Goal: Check status: Check status

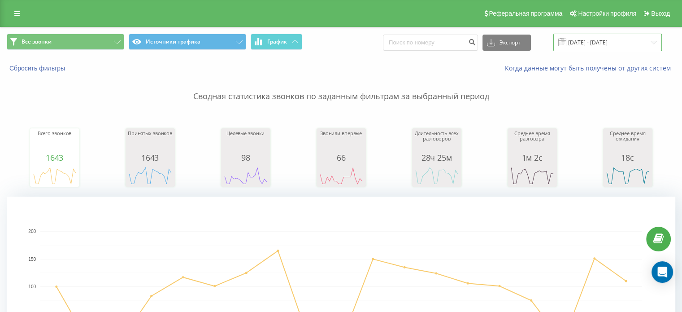
click at [590, 40] on input "01.08.2025 - 19.08.2025" at bounding box center [607, 42] width 109 height 17
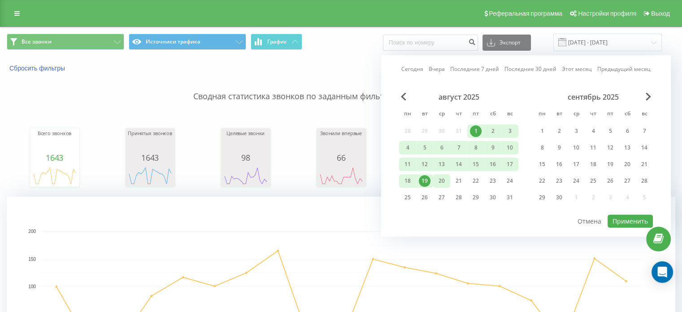
click at [447, 175] on div "20" at bounding box center [442, 181] width 12 height 12
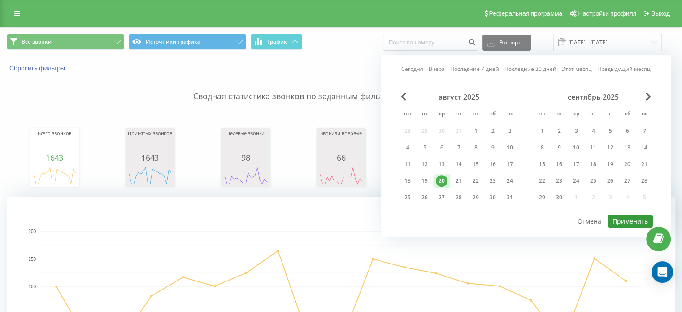
click at [620, 220] on font "Применить" at bounding box center [630, 221] width 35 height 9
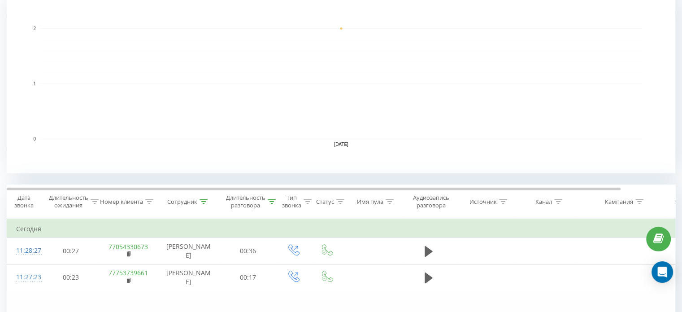
scroll to position [224, 0]
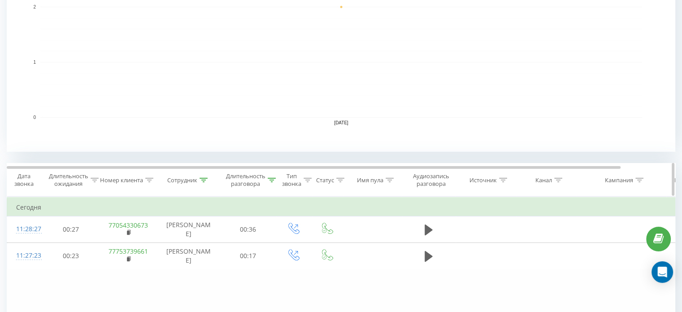
click at [266, 183] on div "Длительность разговора" at bounding box center [251, 179] width 50 height 15
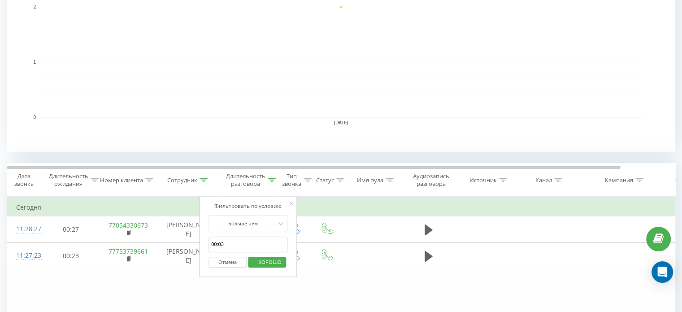
click at [465, 96] on rect "Диаграмма." at bounding box center [341, 62] width 602 height 111
click at [292, 202] on icon at bounding box center [291, 203] width 4 height 4
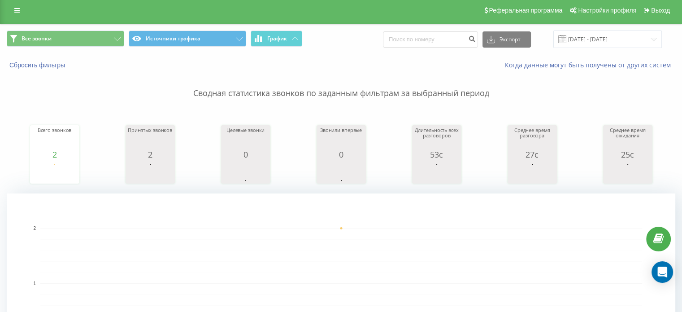
scroll to position [0, 0]
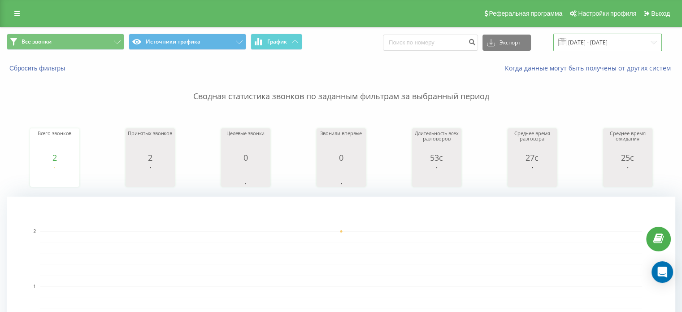
click at [598, 41] on input "[DATE] - [DATE]" at bounding box center [607, 42] width 109 height 17
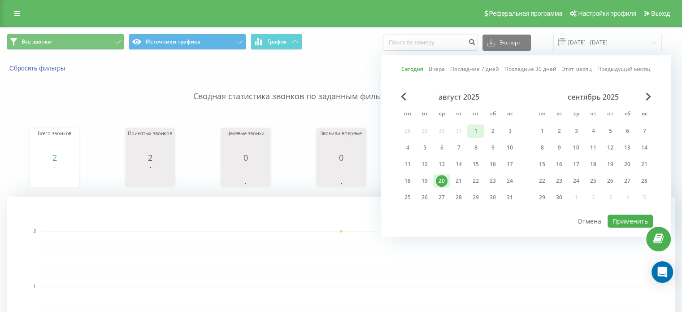
click at [478, 130] on div "1" at bounding box center [476, 131] width 12 height 12
click at [441, 180] on font "20" at bounding box center [442, 181] width 6 height 8
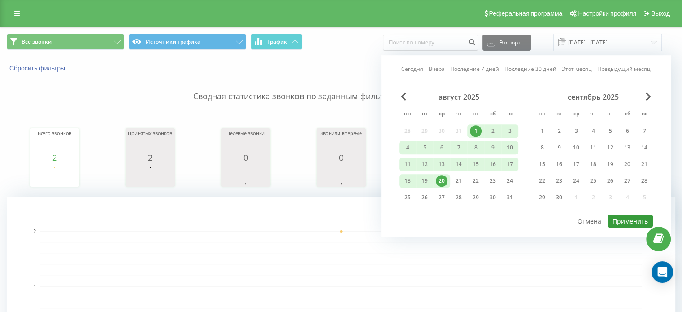
click at [623, 217] on font "Применить" at bounding box center [630, 221] width 35 height 9
type input "[DATE] - [DATE]"
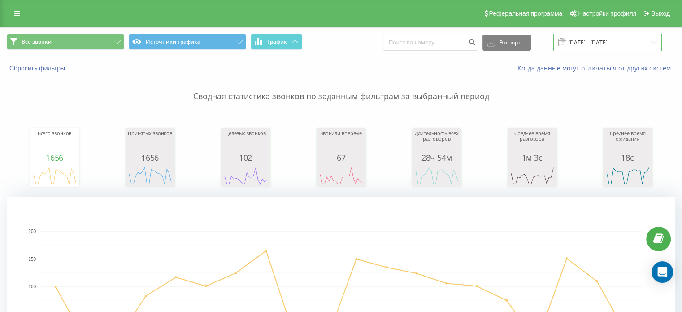
click at [607, 39] on input "[DATE] - [DATE]" at bounding box center [607, 42] width 109 height 17
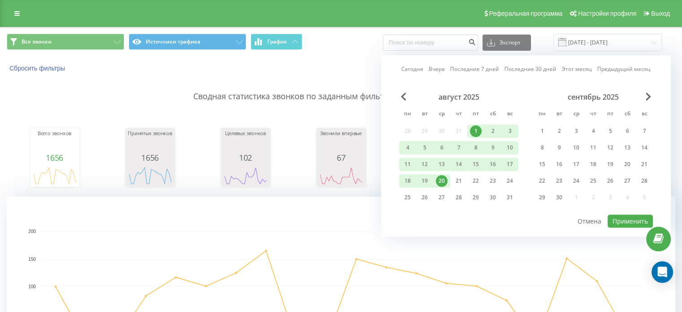
click at [445, 178] on div "20" at bounding box center [442, 181] width 12 height 12
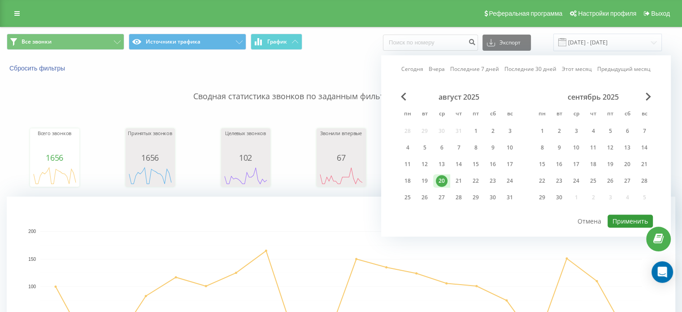
click at [621, 216] on button "Применить" at bounding box center [630, 220] width 45 height 13
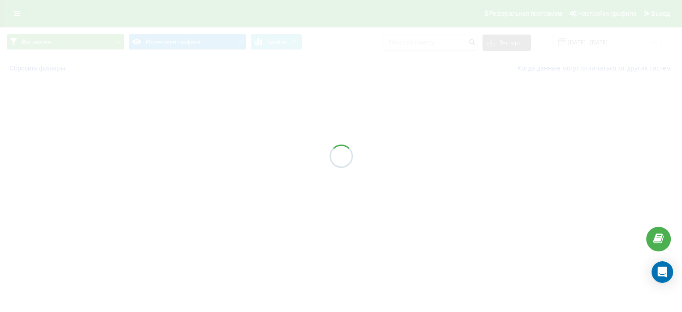
type input "[DATE] - [DATE]"
